Goal: Check status: Check status

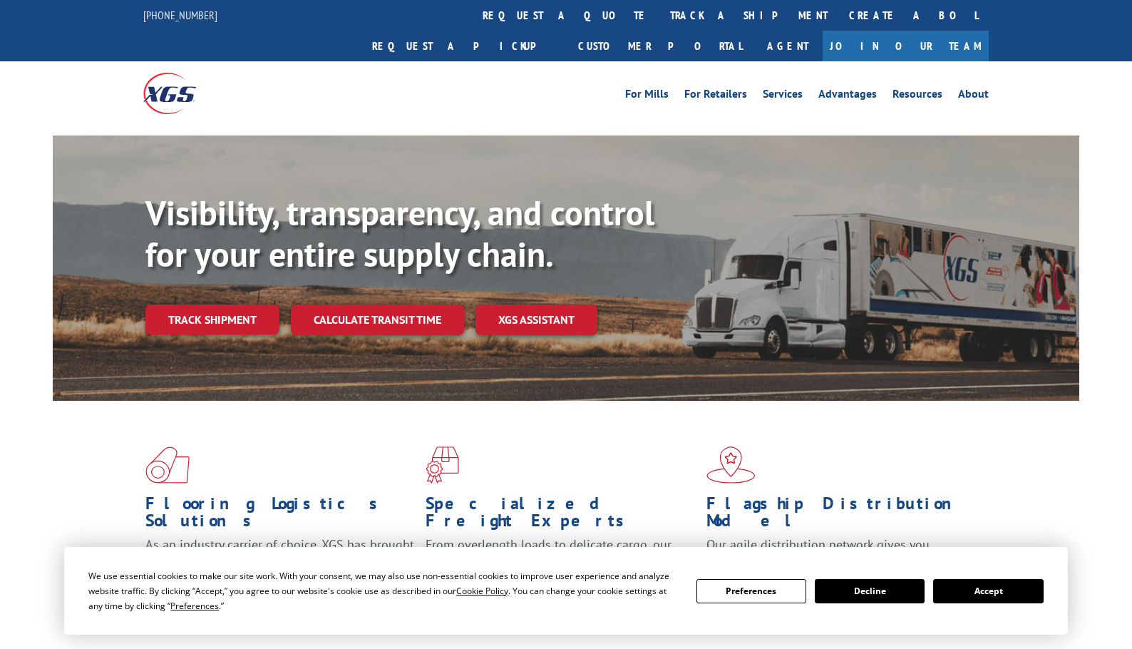
click at [254, 314] on div "Visibility, transparency, and control for your entire supply chain. Track shipm…" at bounding box center [612, 292] width 934 height 199
click at [240, 305] on link "Track shipment" at bounding box center [212, 320] width 134 height 30
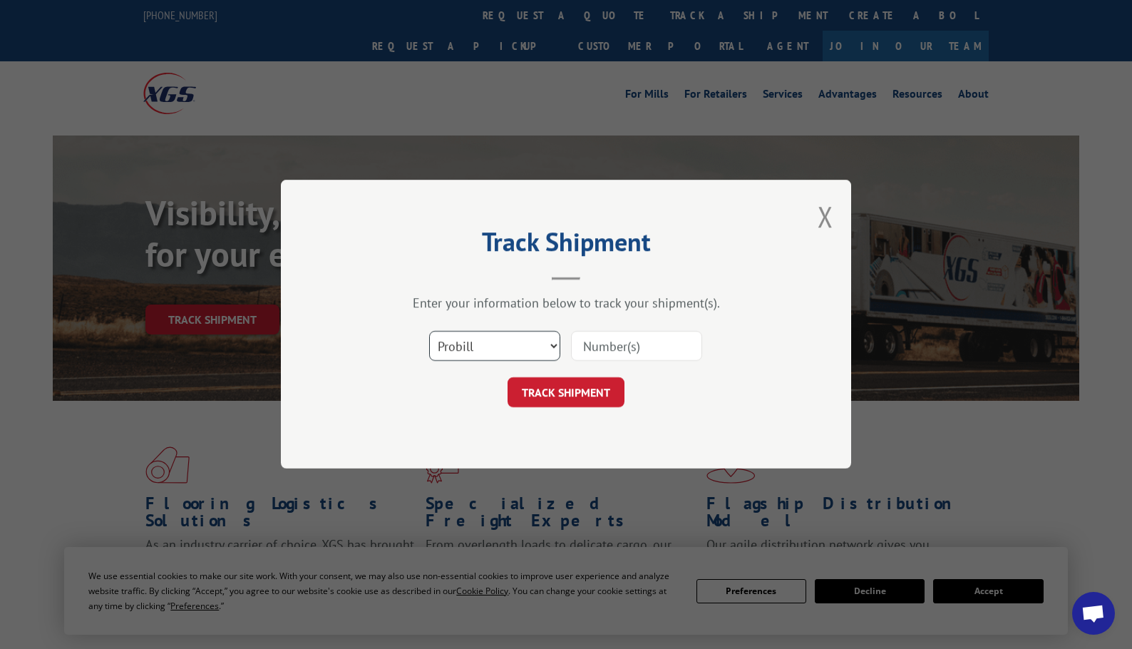
drag, startPoint x: 500, startPoint y: 355, endPoint x: 493, endPoint y: 360, distance: 8.1
click at [500, 355] on select "Select category... Probill BOL PO" at bounding box center [494, 347] width 131 height 30
select select "po"
click at [429, 332] on select "Select category... Probill BOL PO" at bounding box center [494, 347] width 131 height 30
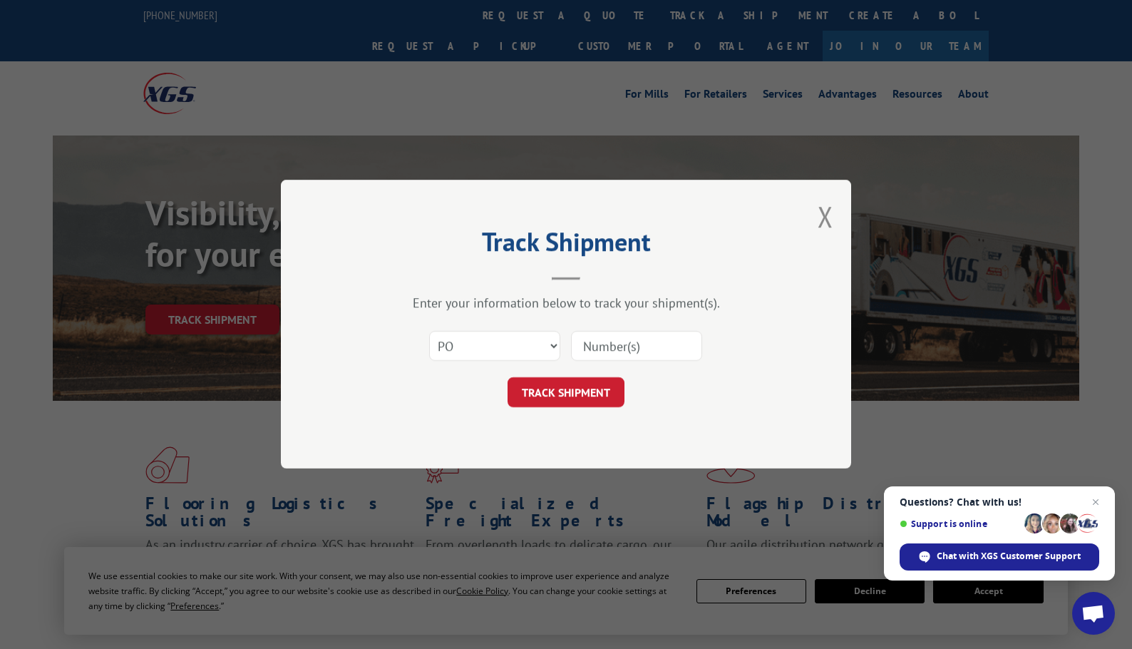
click at [630, 350] on input at bounding box center [636, 347] width 131 height 30
paste input "03533713"
type input "03533713"
click at [593, 403] on button "TRACK SHIPMENT" at bounding box center [566, 393] width 117 height 30
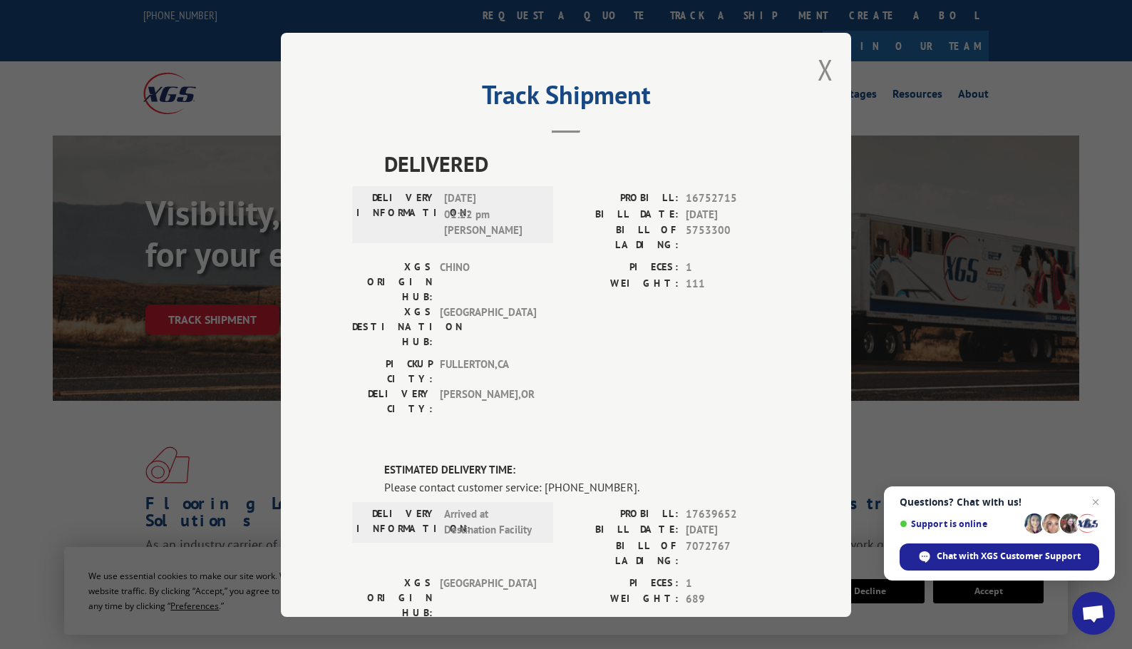
scroll to position [265, 0]
